Goal: Task Accomplishment & Management: Manage account settings

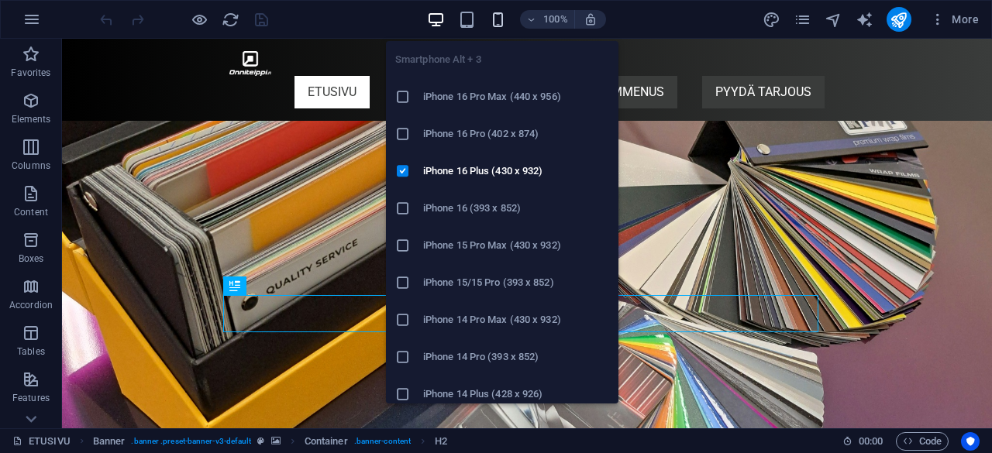
click at [500, 24] on icon "button" at bounding box center [498, 20] width 18 height 18
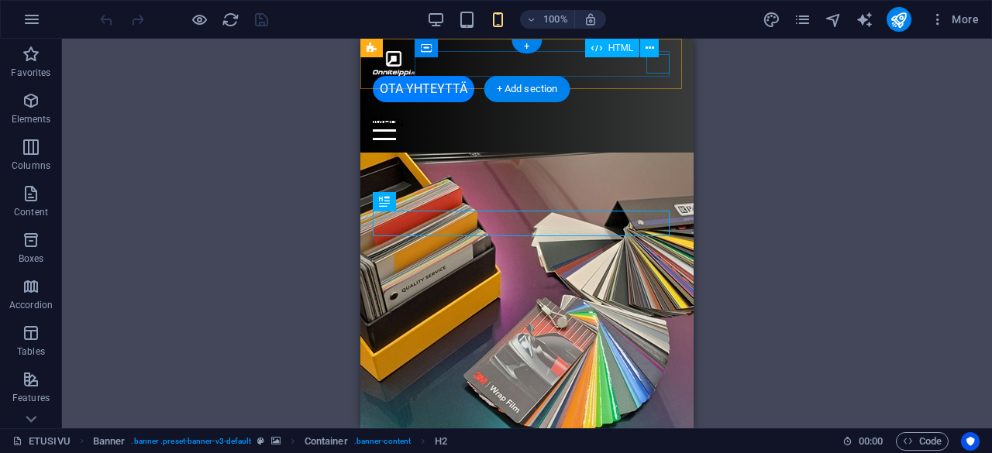
click at [657, 121] on div "Menu" at bounding box center [527, 130] width 308 height 19
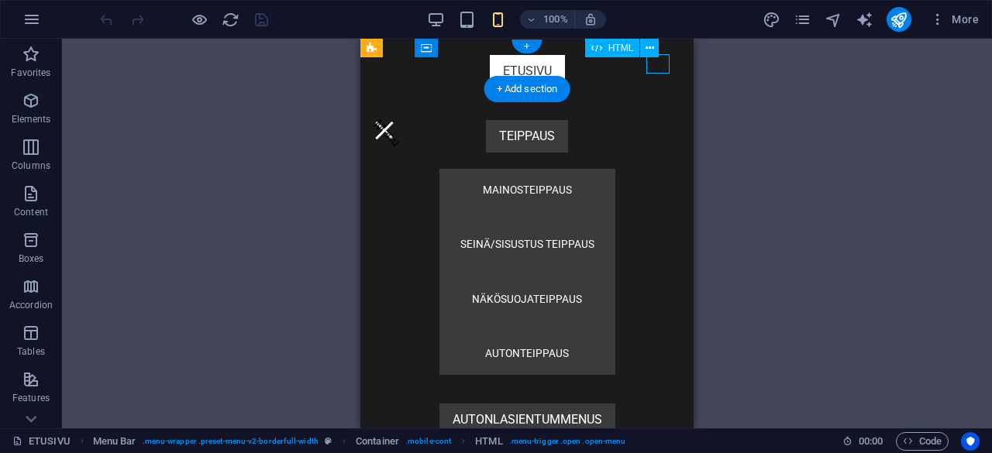
click at [396, 121] on div "Menu" at bounding box center [384, 130] width 23 height 19
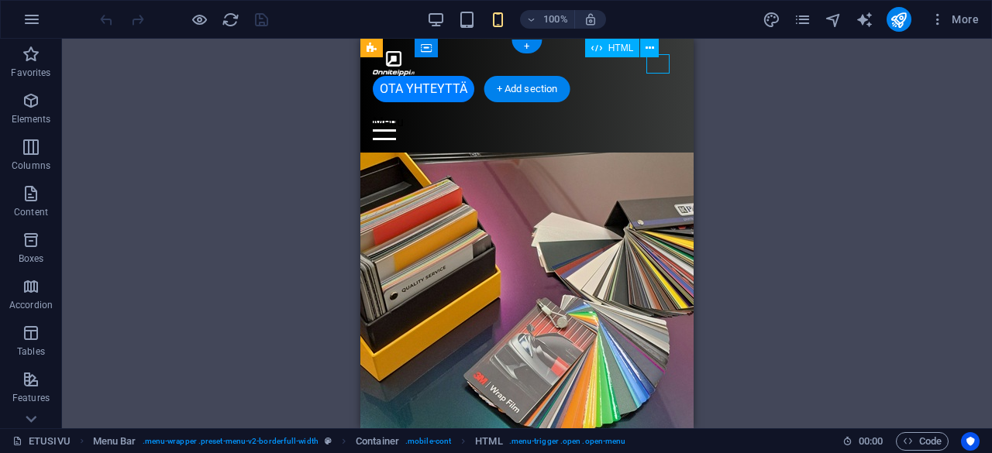
click at [657, 121] on div "Menu" at bounding box center [527, 130] width 308 height 19
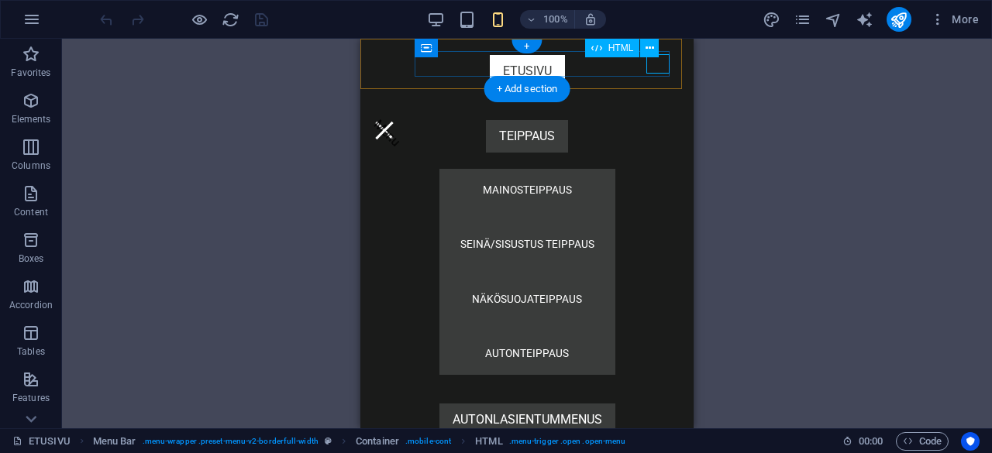
click at [396, 121] on div "Menu" at bounding box center [384, 130] width 23 height 19
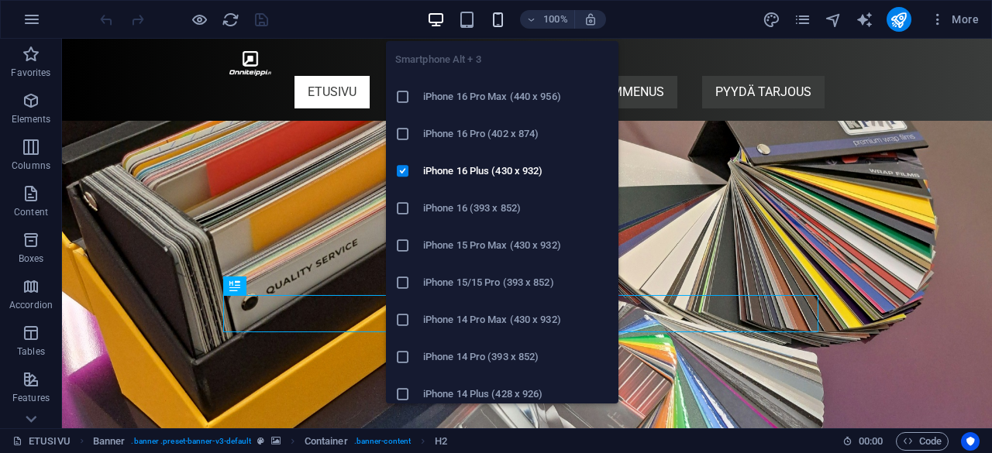
click at [502, 22] on icon "button" at bounding box center [498, 20] width 18 height 18
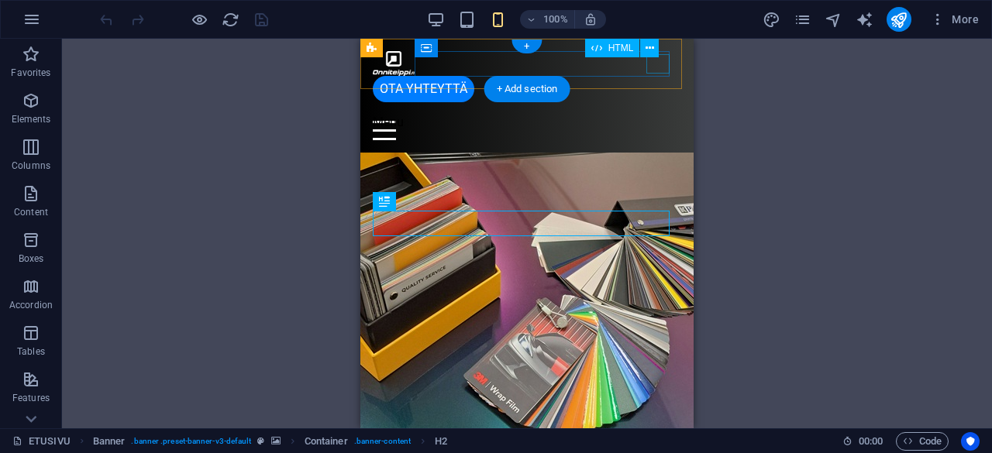
click at [660, 121] on div "Menu" at bounding box center [527, 130] width 308 height 19
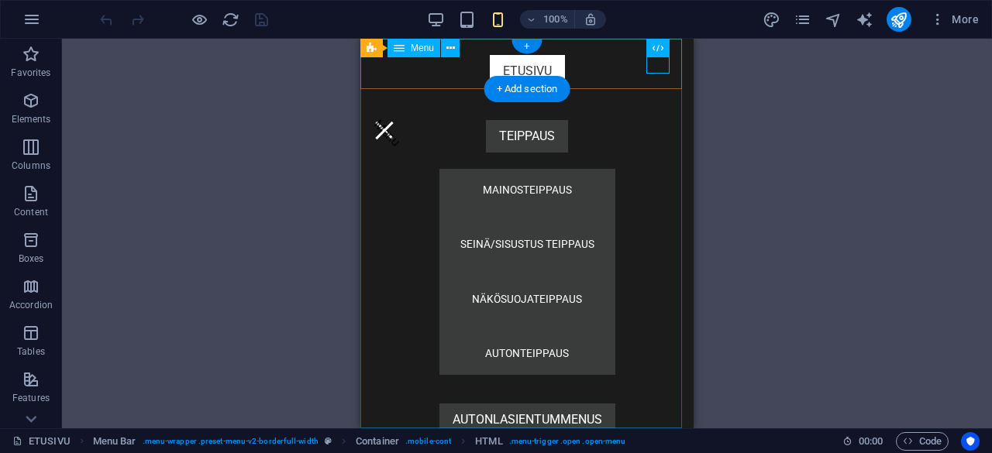
click at [512, 124] on nav "ETUSIVU TEIPPAUS MAINOSTEIPPAUS SEINÄ/SISUSTUS TEIPPAUS NÄKÖSUOJATEIPPAUS AUTON…" at bounding box center [526, 234] width 333 height 390
select select
select select "default"
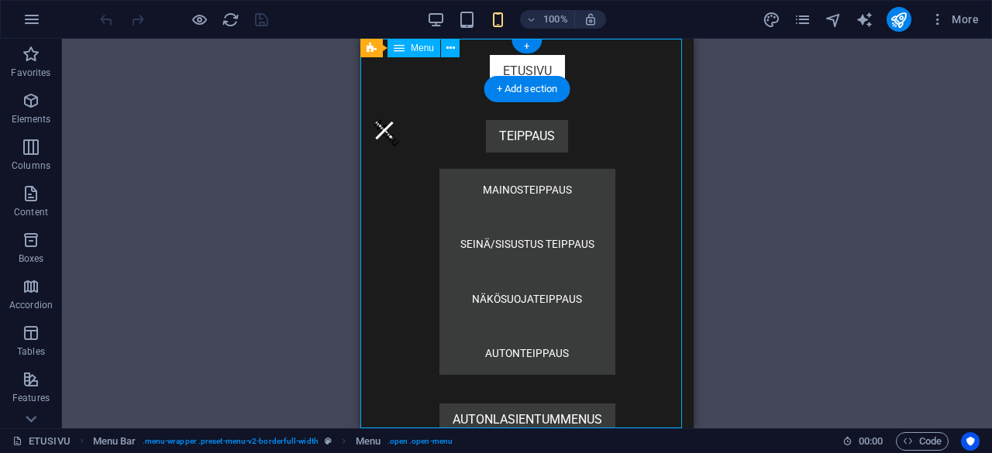
select select "1"
select select
select select "default"
select select "2"
select select
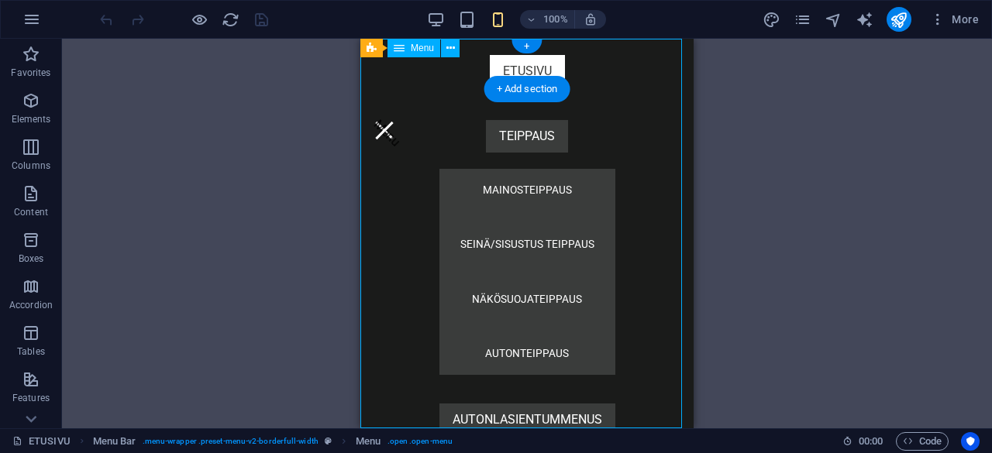
select select "default"
select select "3"
select select
select select "default"
select select "4"
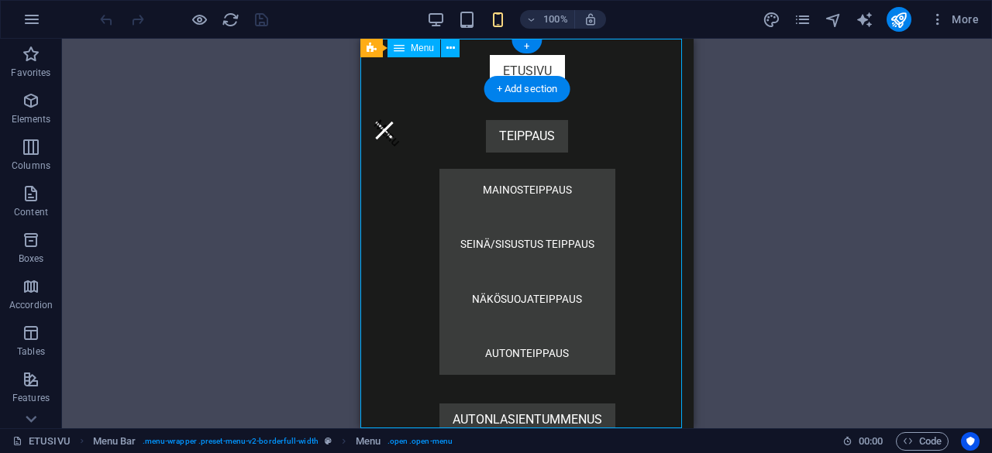
select select
select select "default"
select select "5"
select select
select select "default"
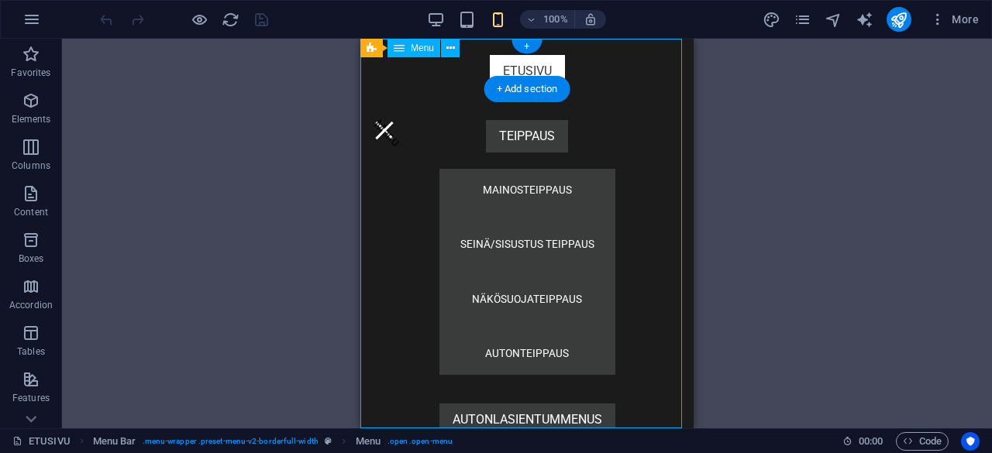
select select "8"
select select
select select "default"
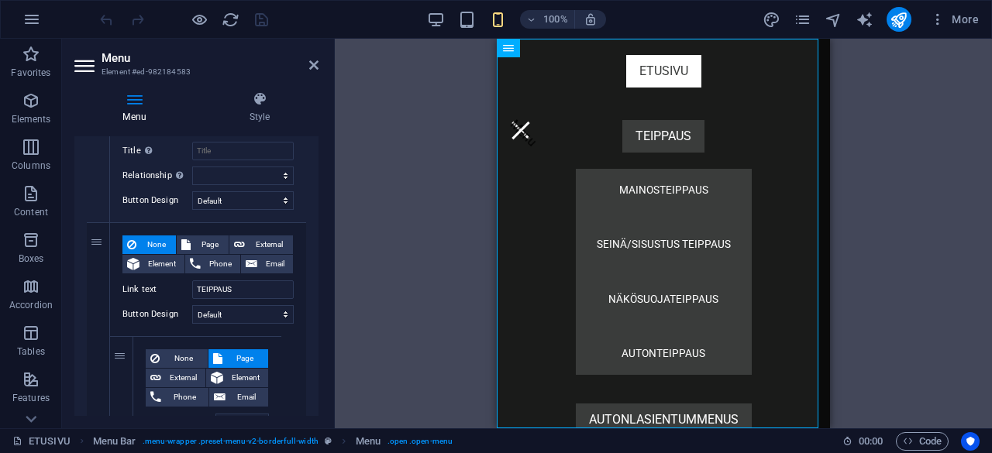
scroll to position [274, 0]
click at [532, 121] on div "Menu" at bounding box center [520, 130] width 23 height 19
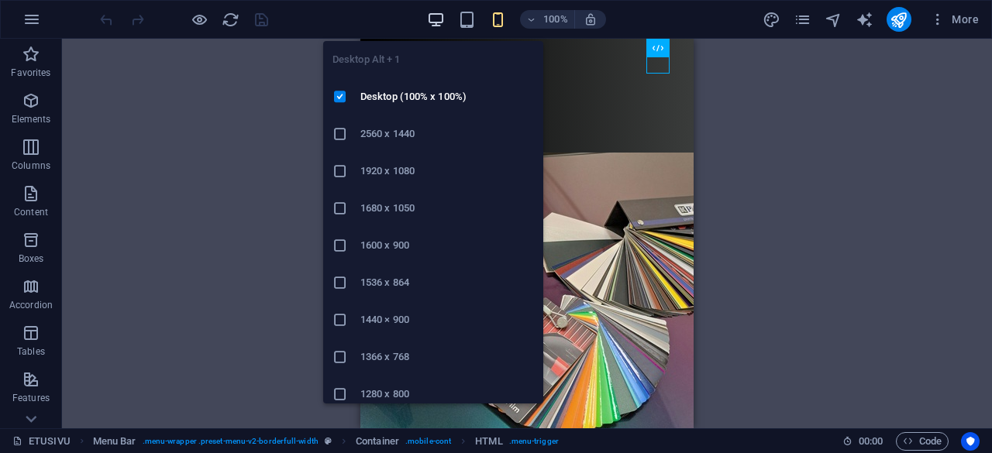
click at [441, 17] on icon "button" at bounding box center [436, 20] width 18 height 18
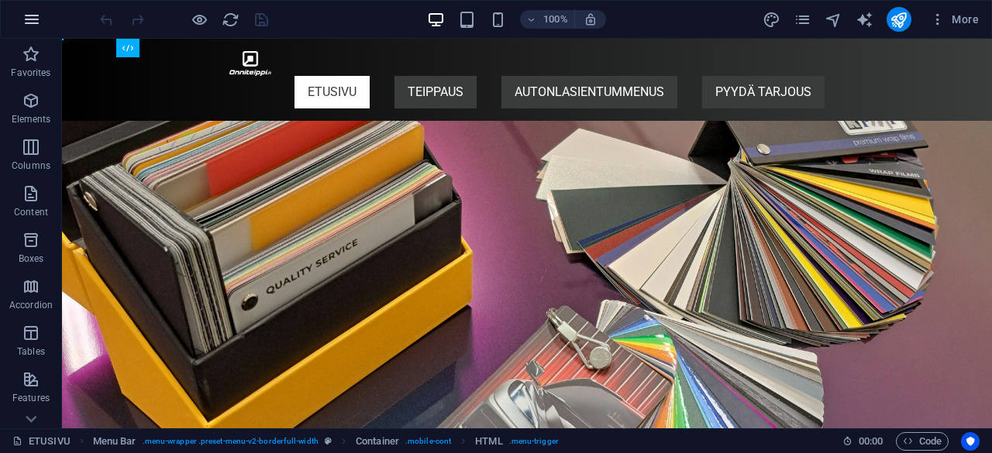
click at [40, 29] on button "button" at bounding box center [31, 19] width 37 height 37
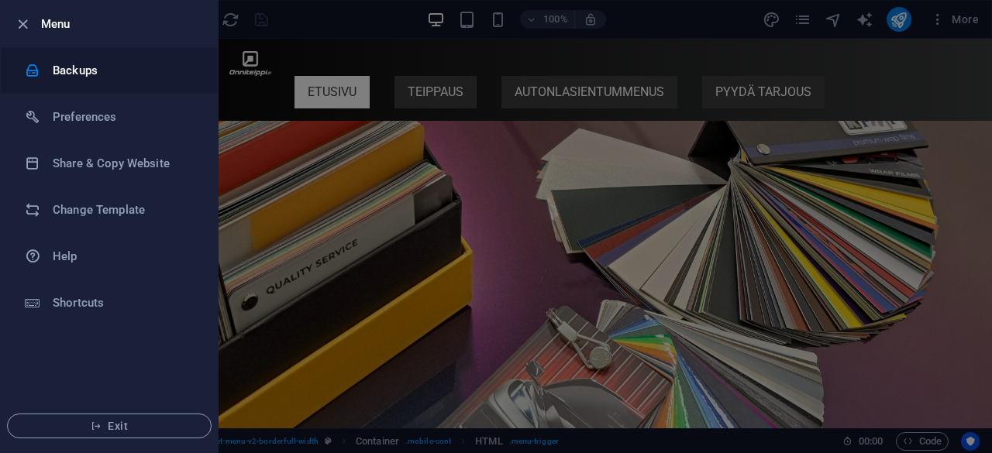
click at [114, 77] on h6 "Backups" at bounding box center [124, 70] width 143 height 19
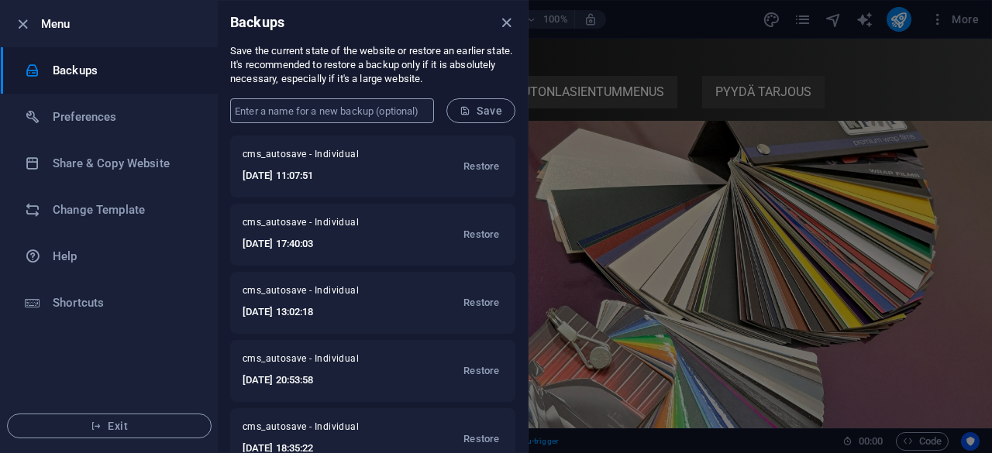
click at [313, 111] on input "text" at bounding box center [332, 110] width 204 height 25
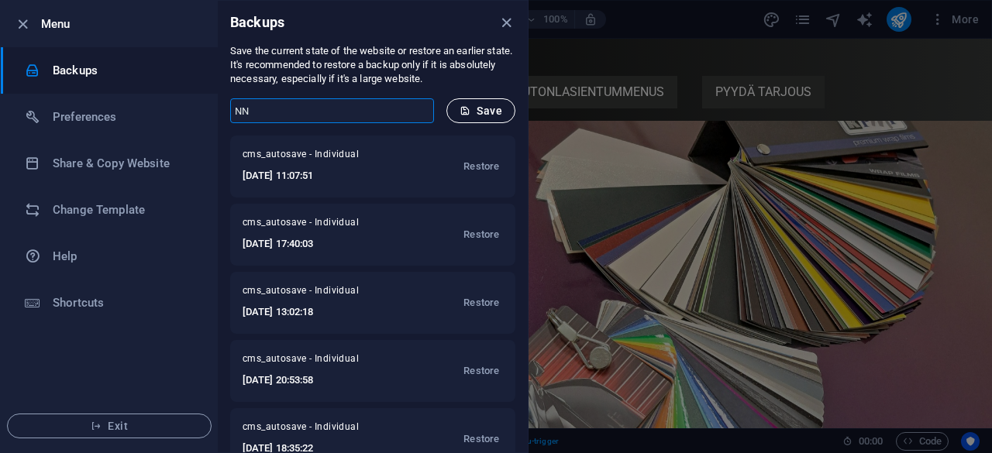
type input "NN"
click at [459, 102] on button "Save" at bounding box center [480, 110] width 69 height 25
click at [501, 18] on icon "close" at bounding box center [506, 23] width 18 height 18
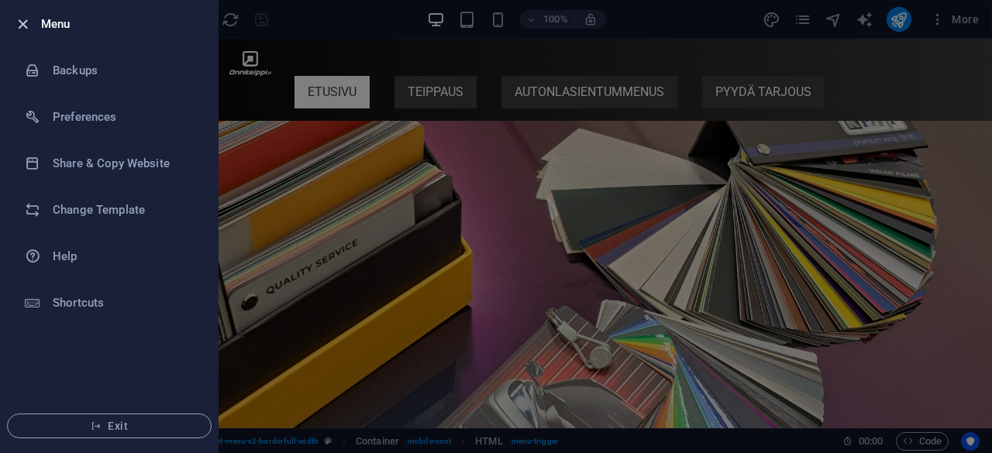
click at [21, 22] on icon "button" at bounding box center [23, 24] width 18 height 18
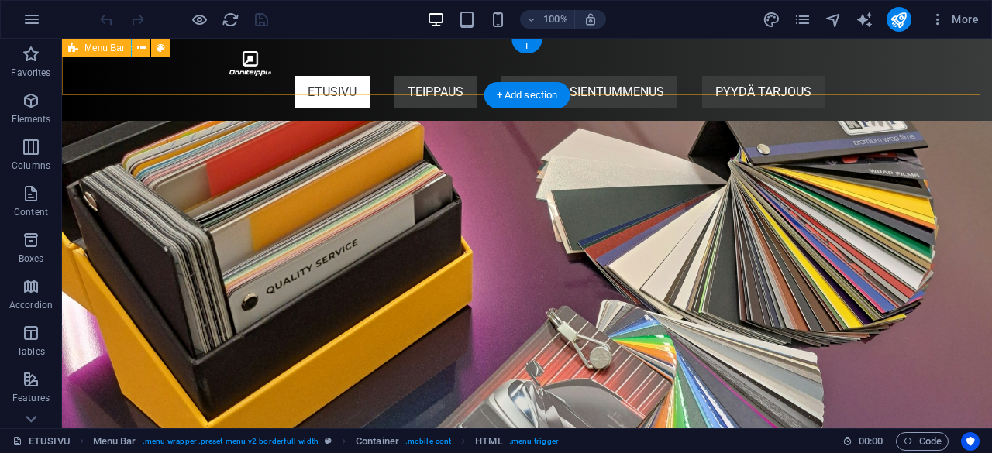
click at [108, 74] on div "OTA YHTEYTTÄ Menu ETUSIVU TEIPPAUS MAINOSTEIPPAUS SEINÄ/SISUSTUS TEIPPAUS NÄKÖS…" at bounding box center [527, 80] width 930 height 82
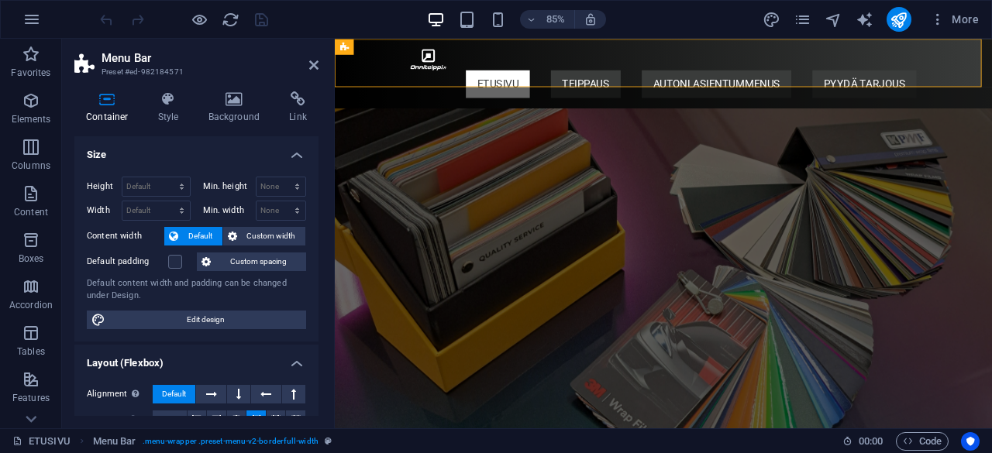
click at [237, 101] on icon at bounding box center [234, 98] width 75 height 15
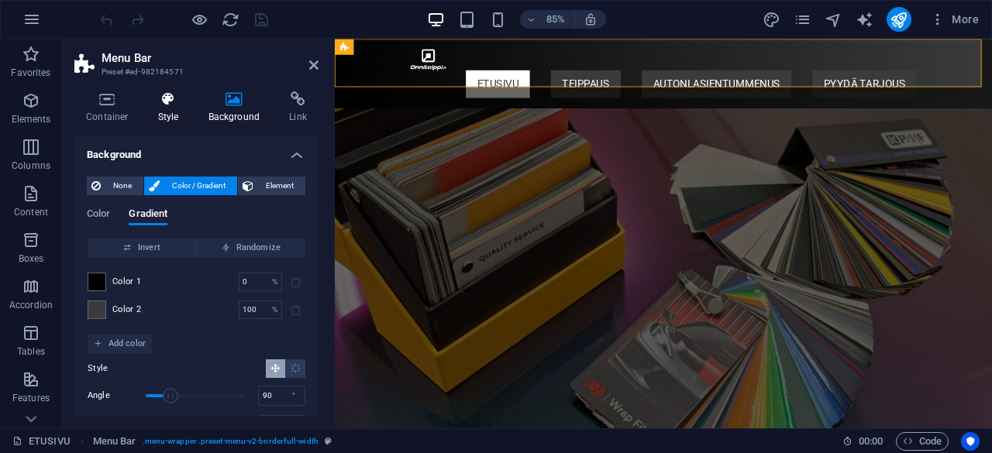
click at [167, 105] on icon at bounding box center [168, 98] width 44 height 15
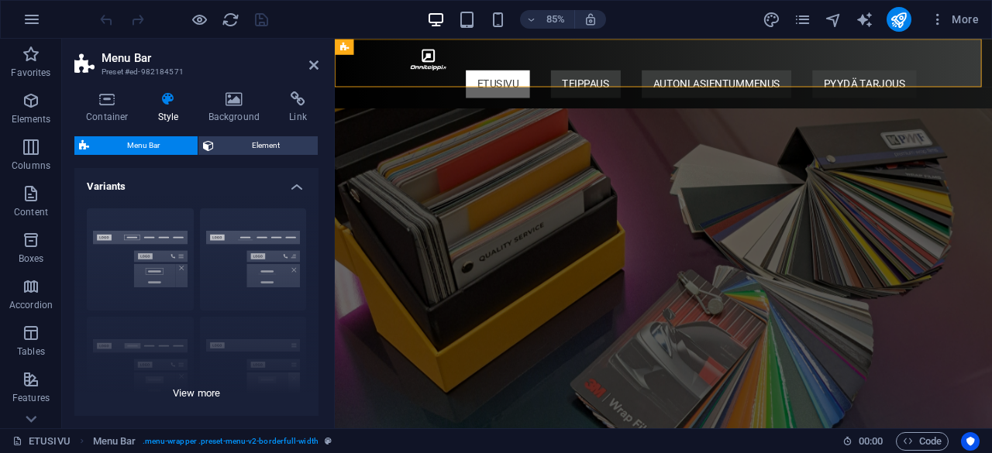
click at [127, 267] on div "Border Centered Default Fixed Loki Trigger Wide XXL" at bounding box center [196, 312] width 244 height 232
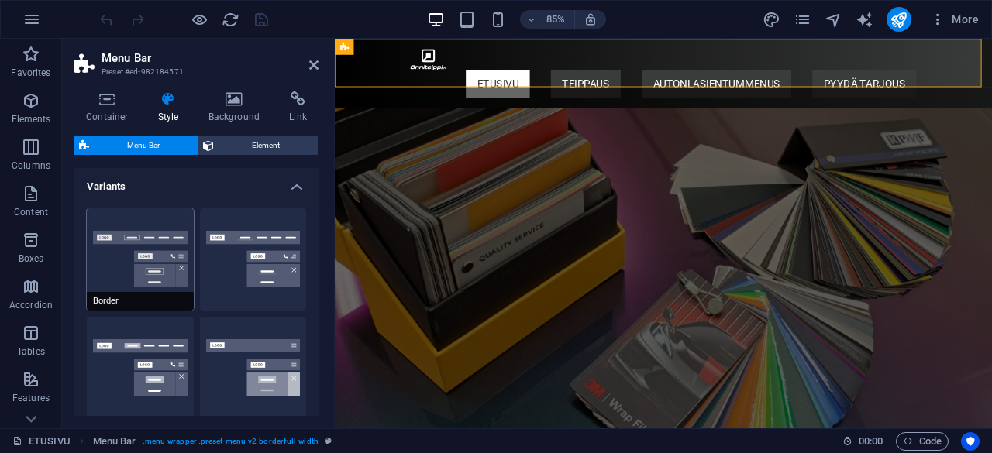
click at [150, 264] on button "Border" at bounding box center [140, 259] width 107 height 102
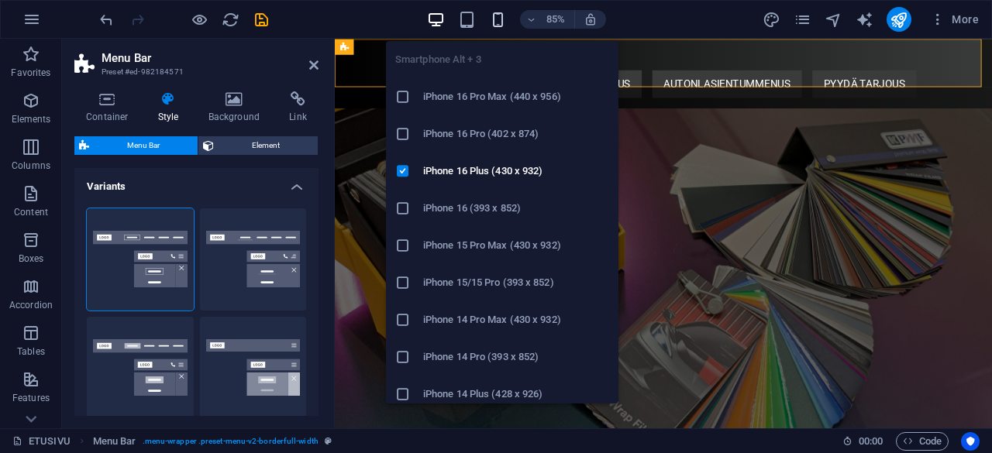
click at [495, 13] on icon "button" at bounding box center [498, 20] width 18 height 18
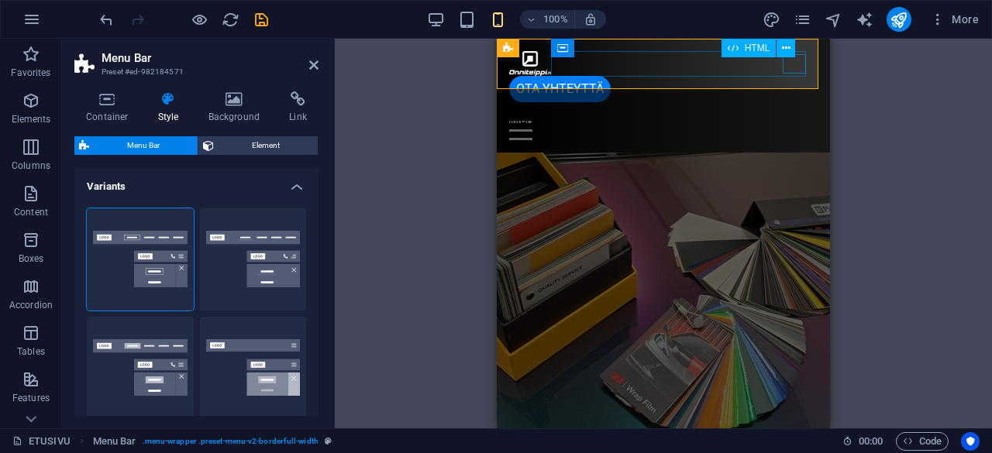
click at [793, 121] on div "Menu" at bounding box center [663, 130] width 308 height 19
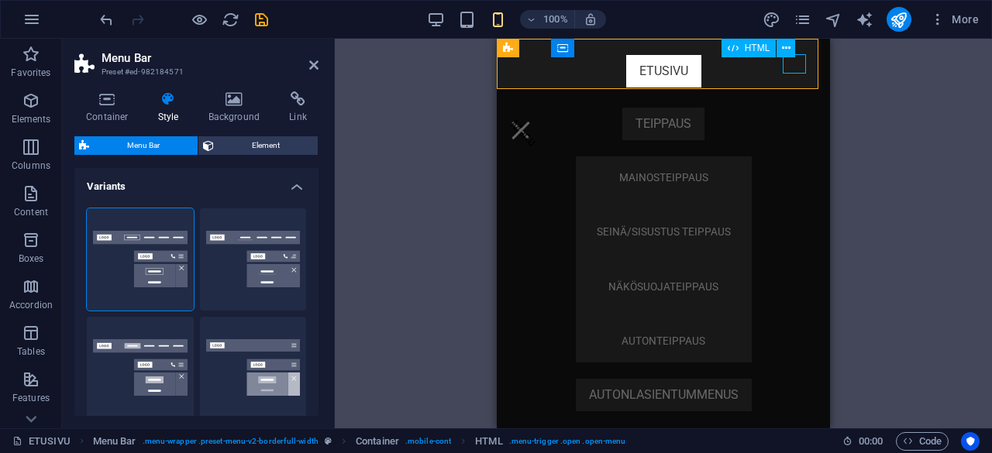
click at [532, 121] on div "Menu" at bounding box center [520, 130] width 23 height 19
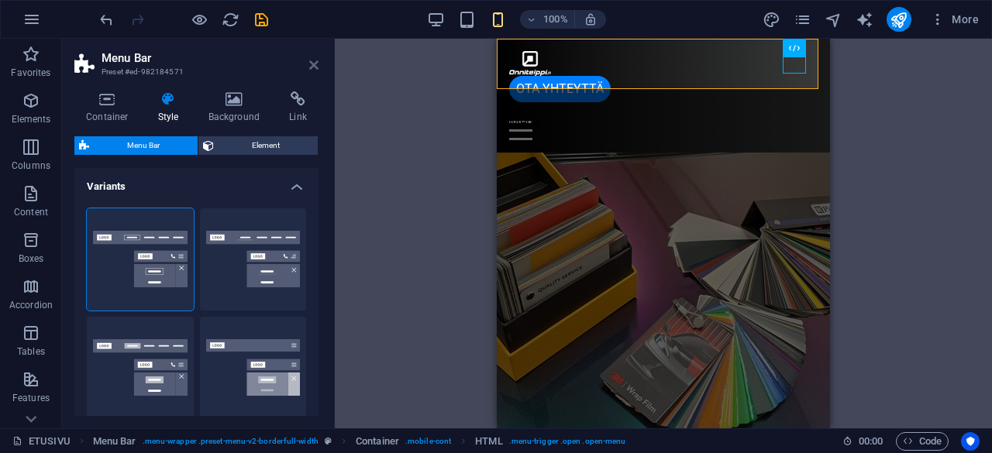
click at [313, 66] on icon at bounding box center [313, 65] width 9 height 12
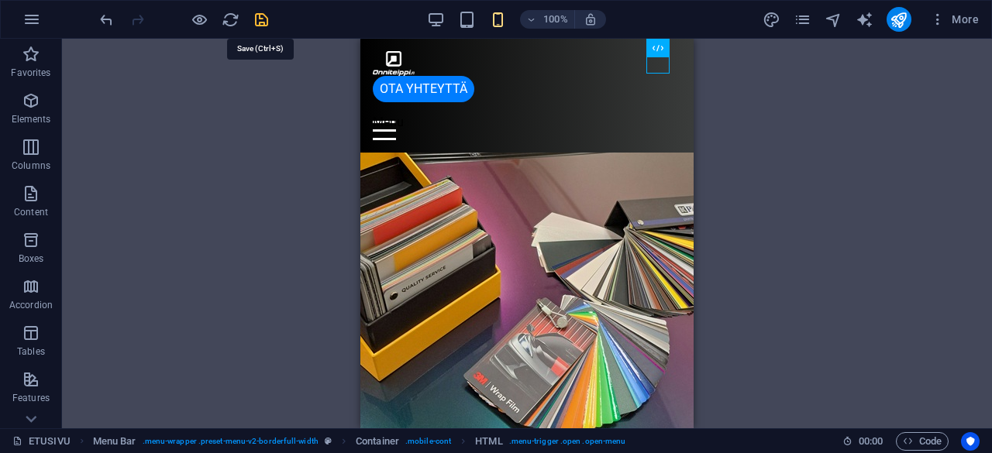
click at [263, 13] on icon "save" at bounding box center [262, 20] width 18 height 18
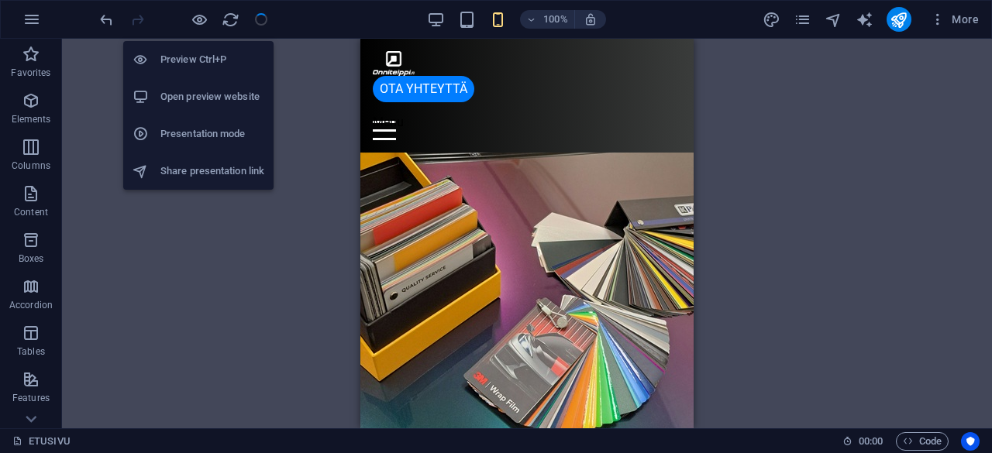
click at [197, 91] on h6 "Open preview website" at bounding box center [212, 97] width 104 height 19
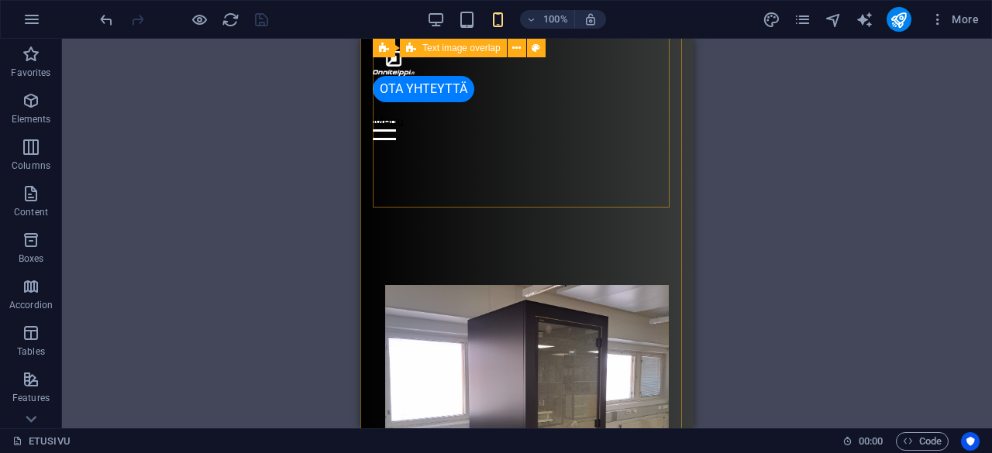
scroll to position [708, 0]
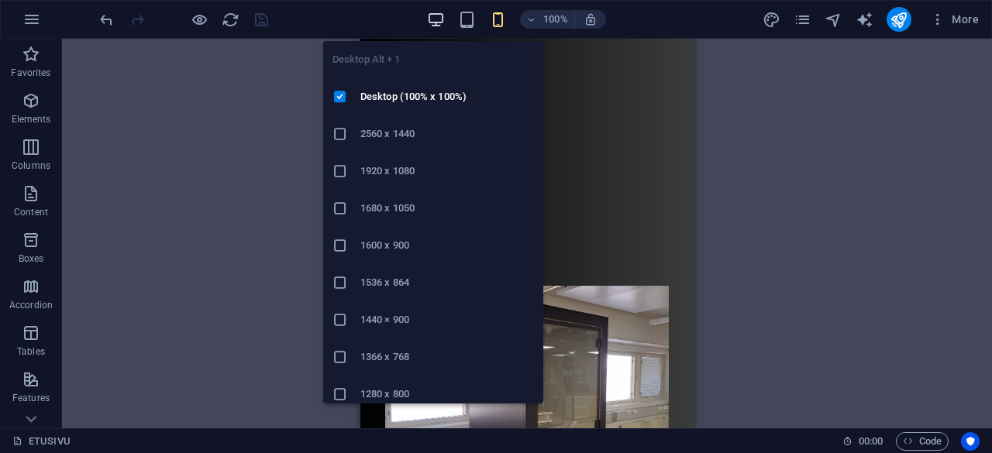
click at [438, 26] on icon "button" at bounding box center [436, 20] width 18 height 18
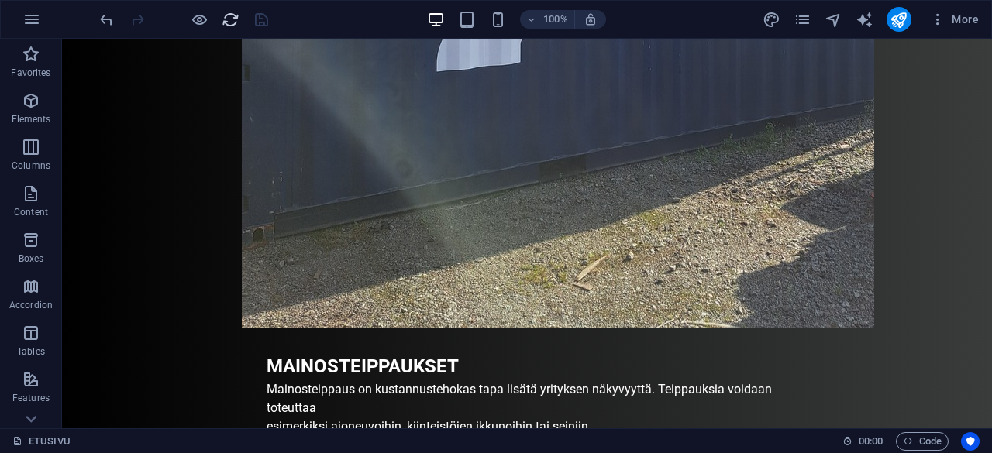
scroll to position [1121, 0]
click at [229, 21] on icon "reload" at bounding box center [231, 20] width 18 height 18
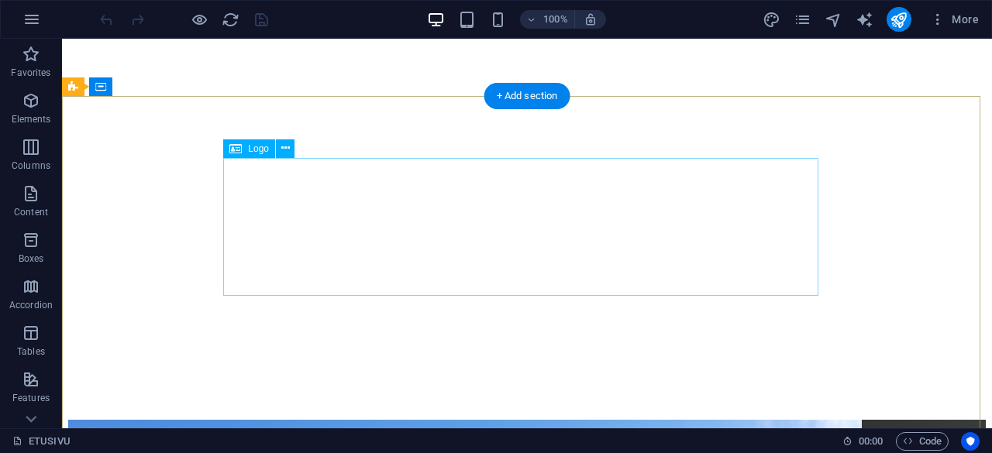
scroll to position [0, 0]
